Goal: Task Accomplishment & Management: Manage account settings

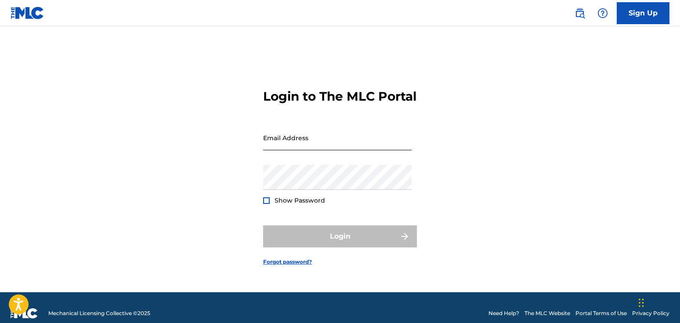
click at [293, 148] on input "Email Address" at bounding box center [337, 137] width 148 height 25
type input "[EMAIL_ADDRESS][DOMAIN_NAME]"
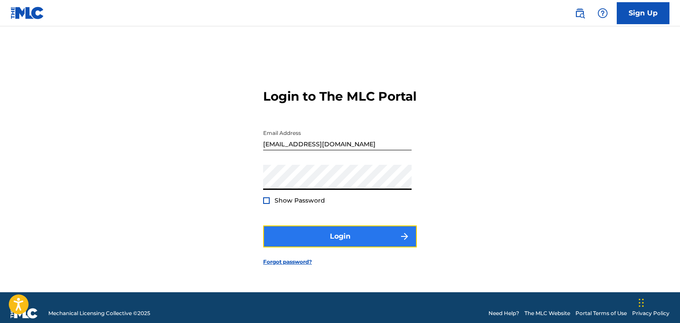
click at [309, 239] on button "Login" at bounding box center [340, 236] width 154 height 22
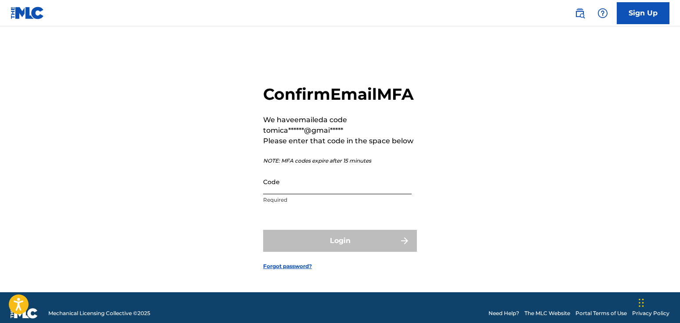
click at [282, 194] on input "Code" at bounding box center [337, 181] width 148 height 25
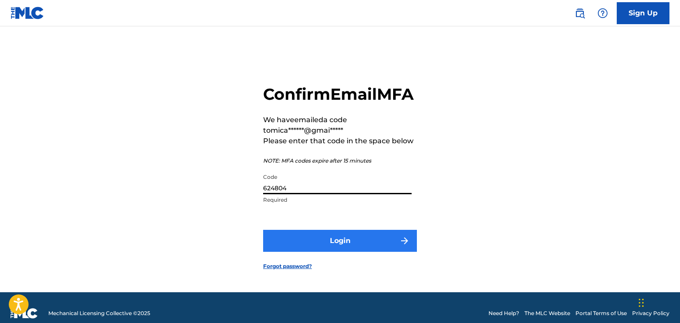
type input "624804"
click at [319, 246] on button "Login" at bounding box center [340, 241] width 154 height 22
